Goal: Task Accomplishment & Management: Use online tool/utility

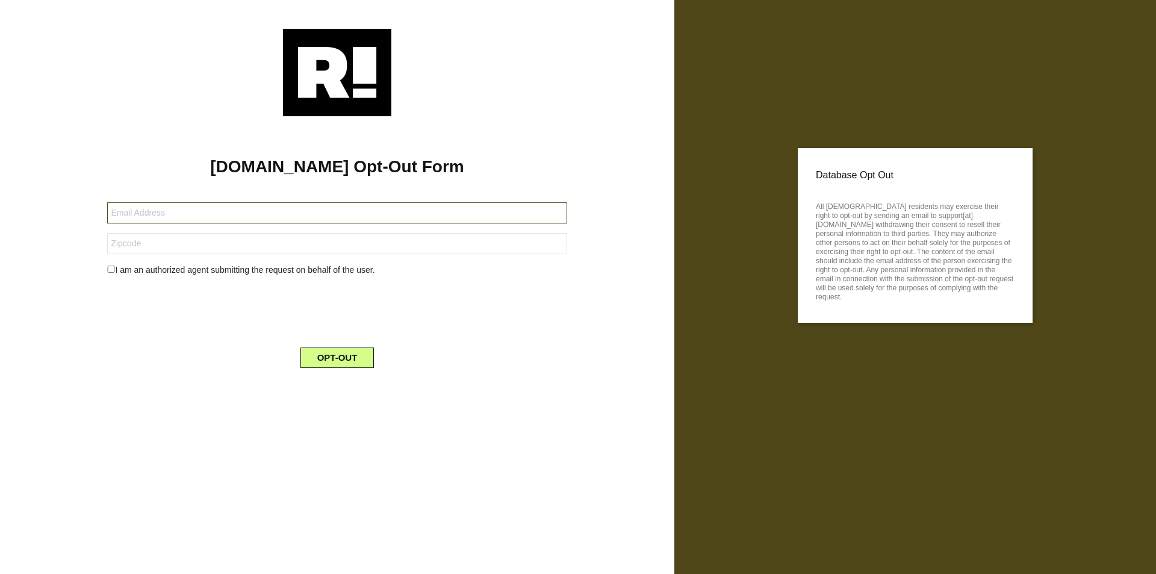
click at [337, 213] on input "text" at bounding box center [336, 212] width 459 height 21
type input "Lonnie_Conahan7783@privacyprosremoval.com"
click at [337, 243] on input "text" at bounding box center [336, 243] width 459 height 21
type input "90029"
click at [337, 358] on button "OPT-OUT" at bounding box center [338, 357] width 74 height 20
